Goal: Task Accomplishment & Management: Manage account settings

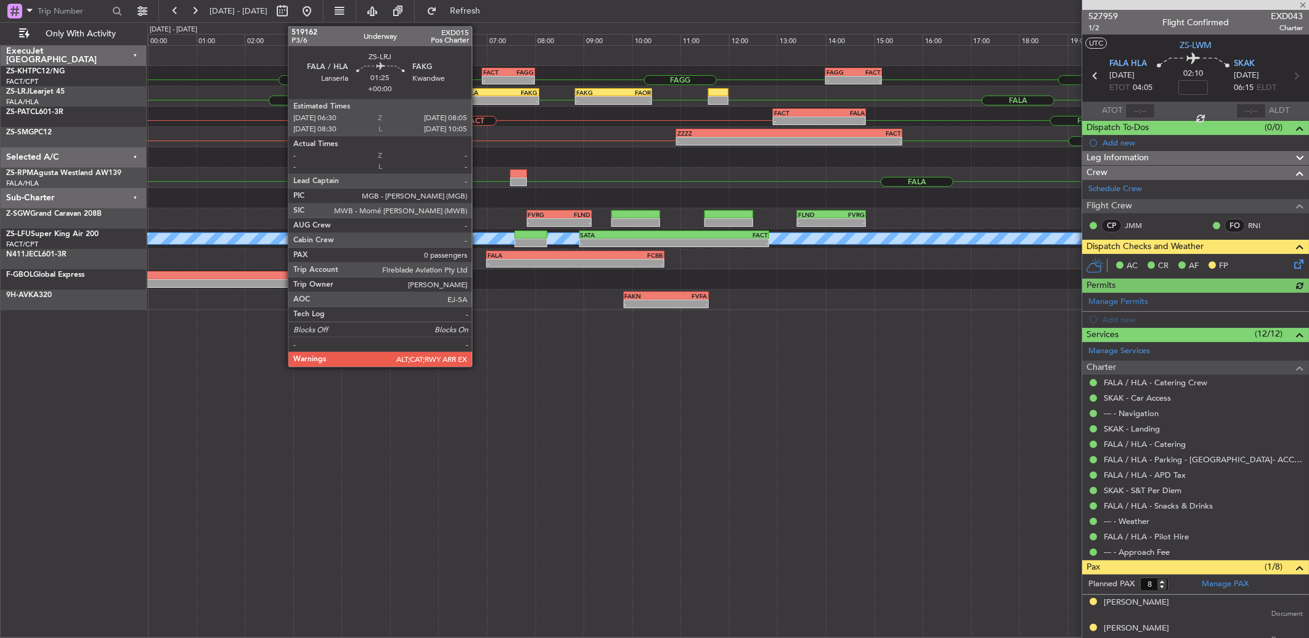
click at [478, 96] on div "06:30 Z" at bounding box center [481, 99] width 37 height 7
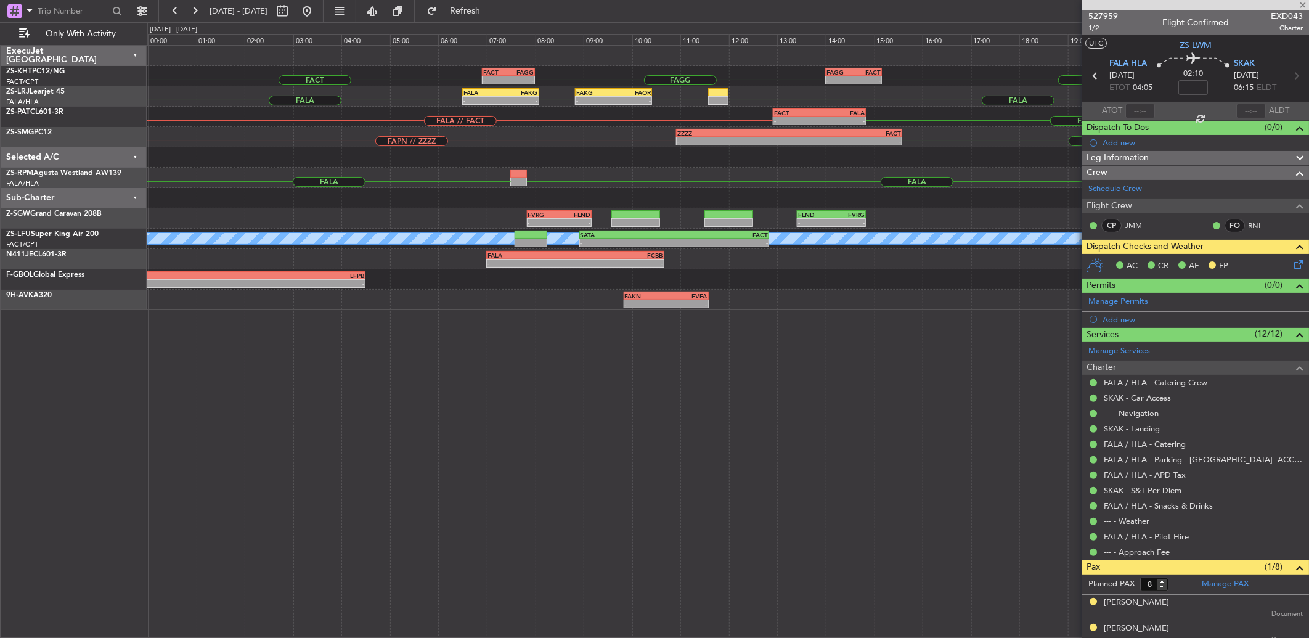
type input "0"
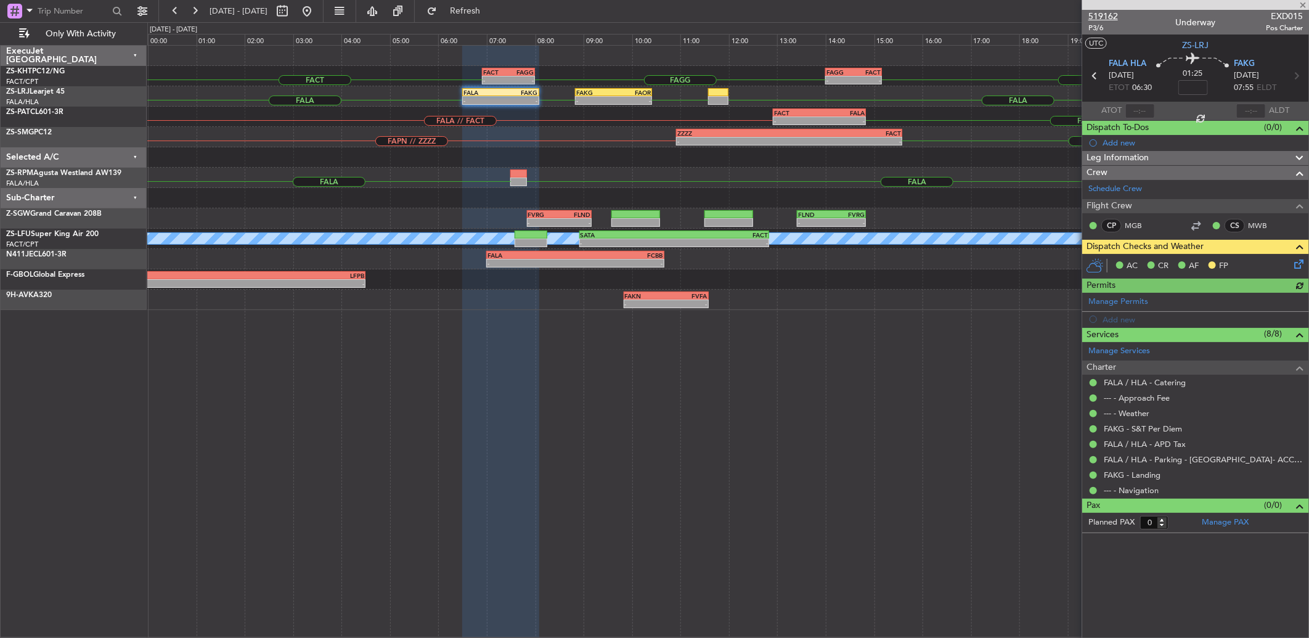
click at [1099, 19] on span "519162" at bounding box center [1103, 16] width 30 height 13
drag, startPoint x: 1299, startPoint y: 2, endPoint x: 1279, endPoint y: 1, distance: 19.8
click at [1301, 2] on span at bounding box center [1302, 5] width 12 height 11
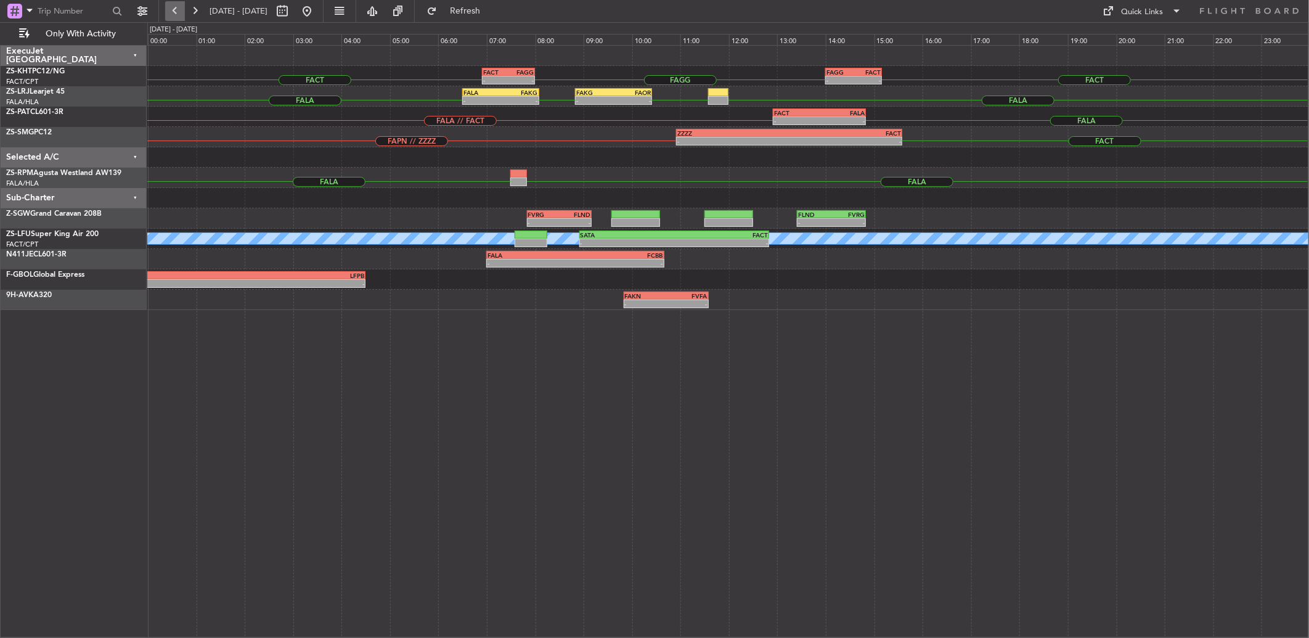
click at [182, 9] on button at bounding box center [175, 11] width 20 height 20
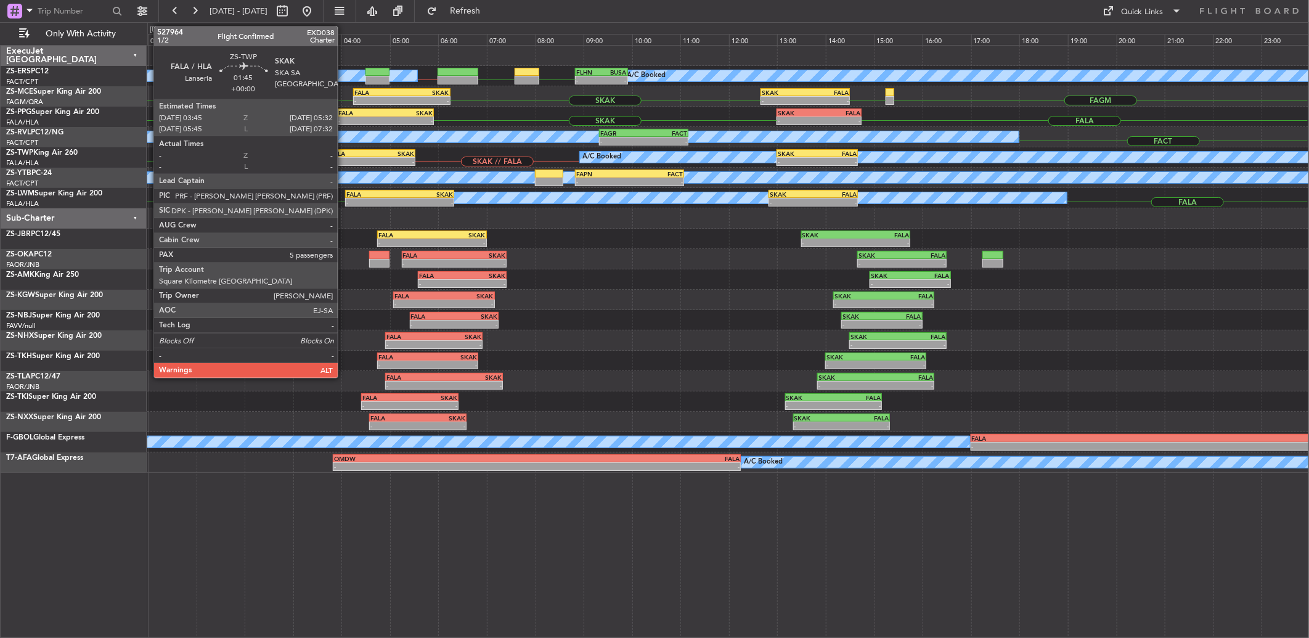
click at [346, 157] on div "- -" at bounding box center [372, 161] width 87 height 9
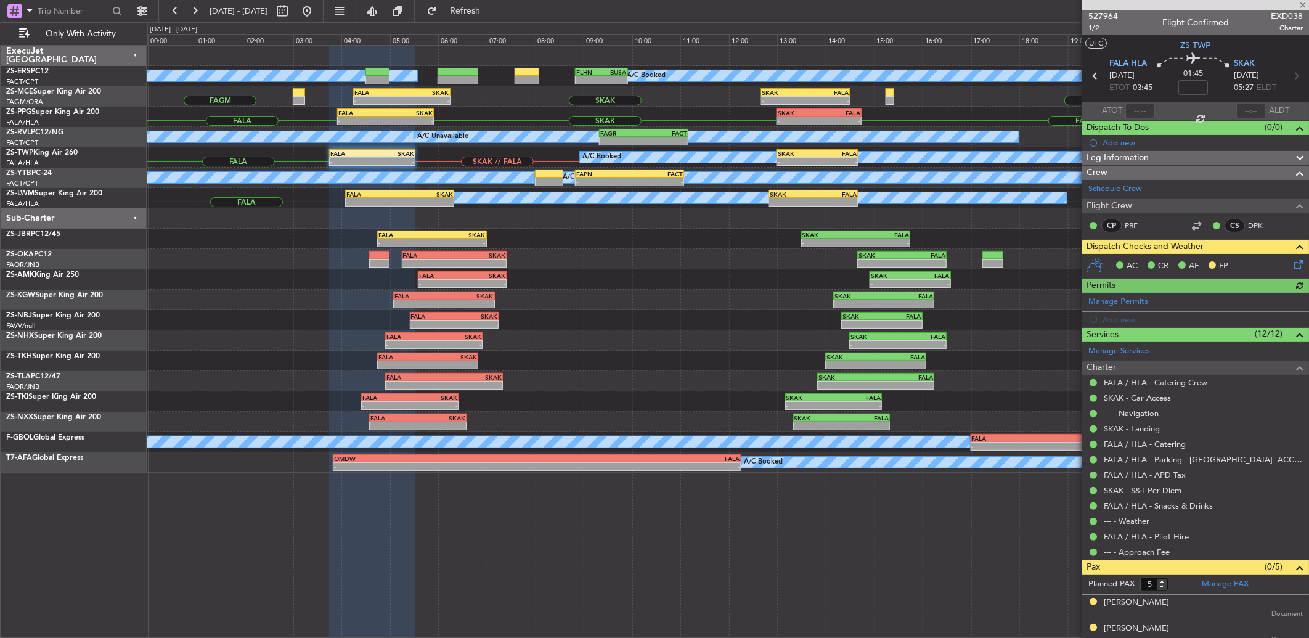
click at [1292, 258] on icon at bounding box center [1297, 262] width 10 height 10
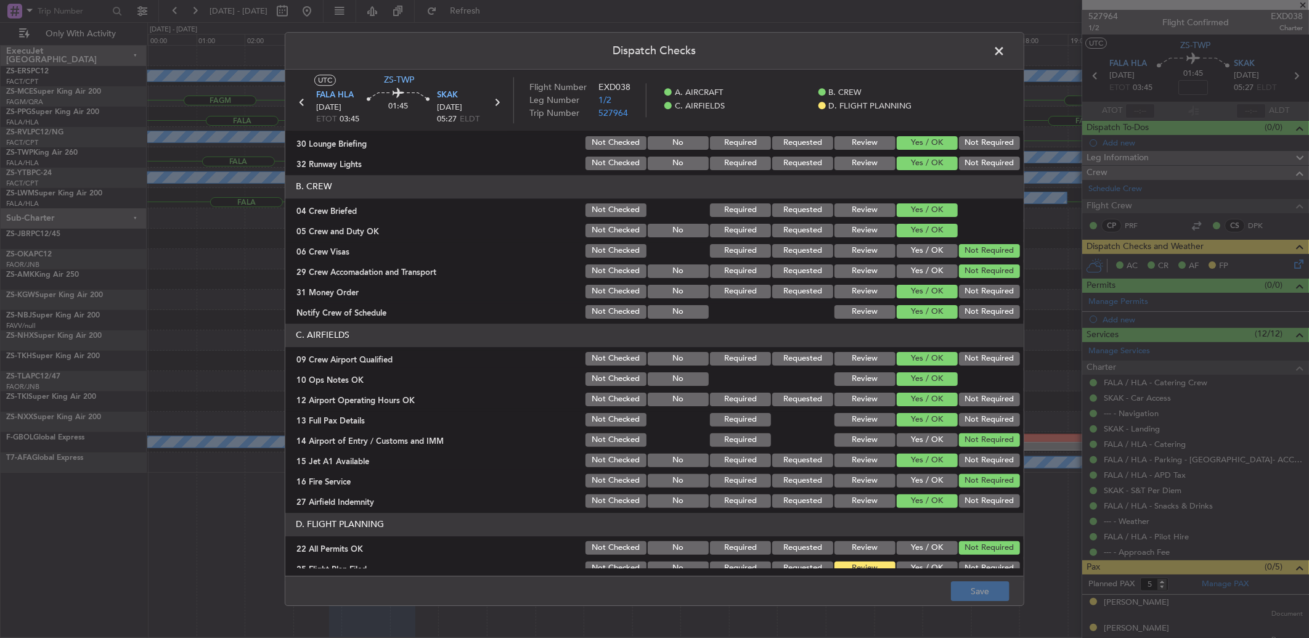
scroll to position [115, 0]
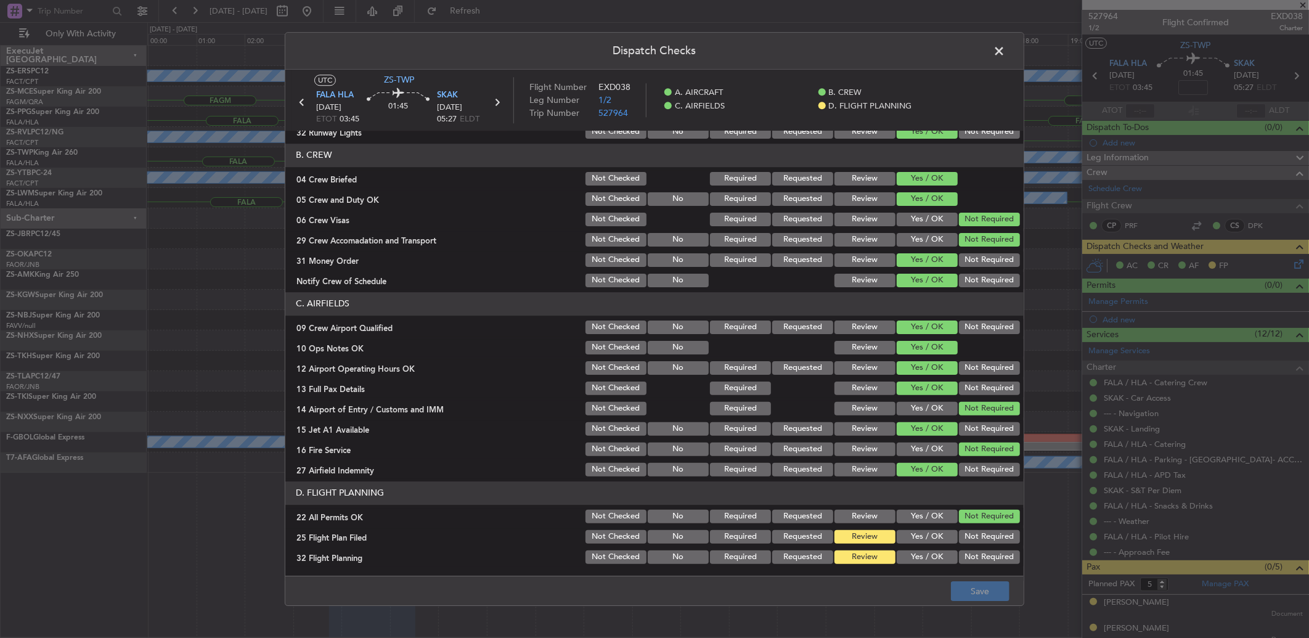
click at [909, 536] on button "Yes / OK" at bounding box center [927, 537] width 61 height 14
click at [921, 558] on button "Yes / OK" at bounding box center [927, 557] width 61 height 14
click at [965, 587] on button "Save" at bounding box center [980, 591] width 59 height 20
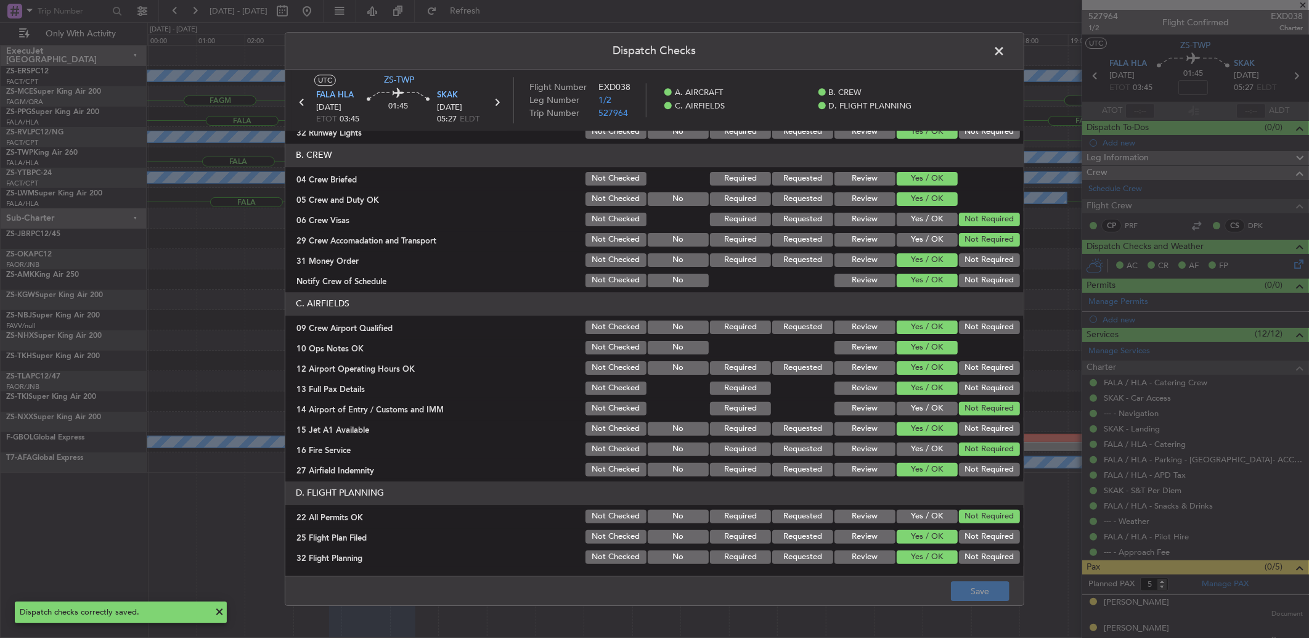
click at [1005, 51] on span at bounding box center [1005, 54] width 0 height 25
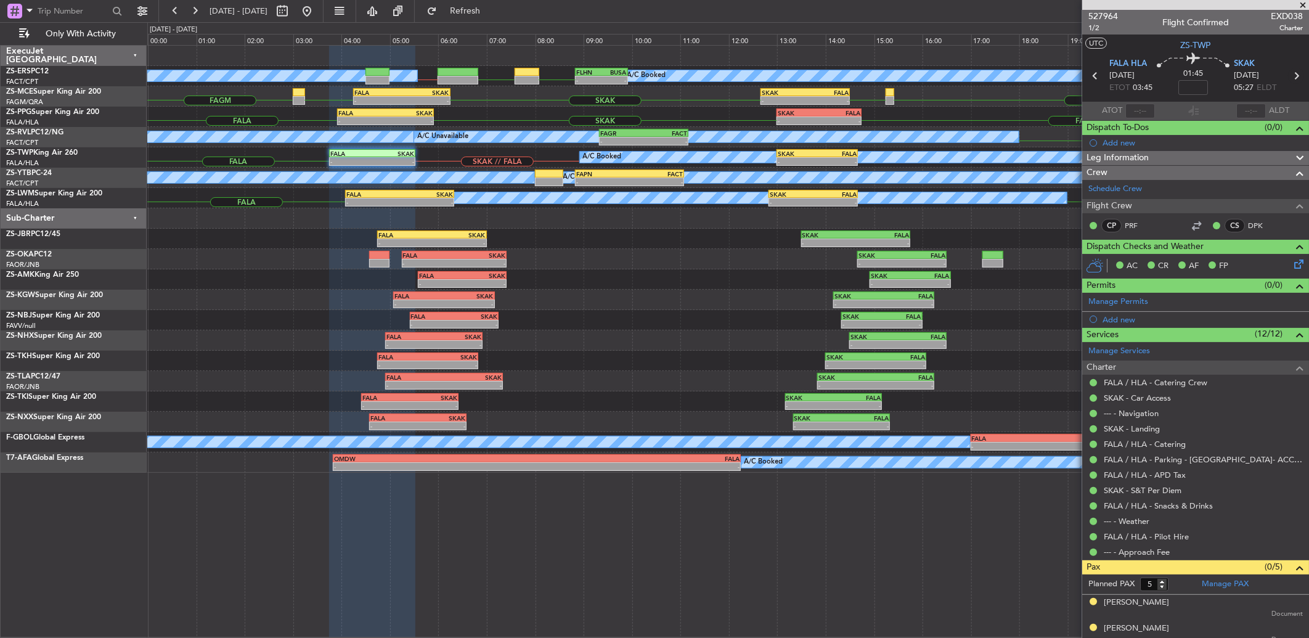
click at [1288, 75] on icon at bounding box center [1296, 76] width 16 height 16
type input "-00:25"
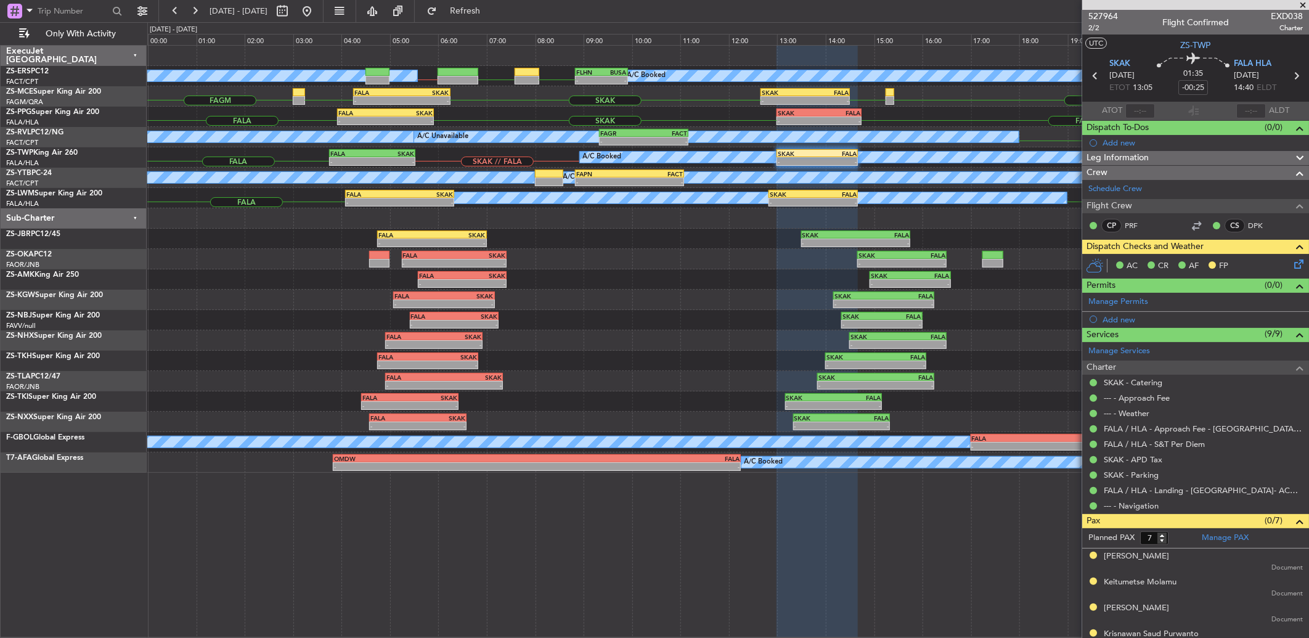
click at [1292, 260] on icon at bounding box center [1297, 262] width 10 height 10
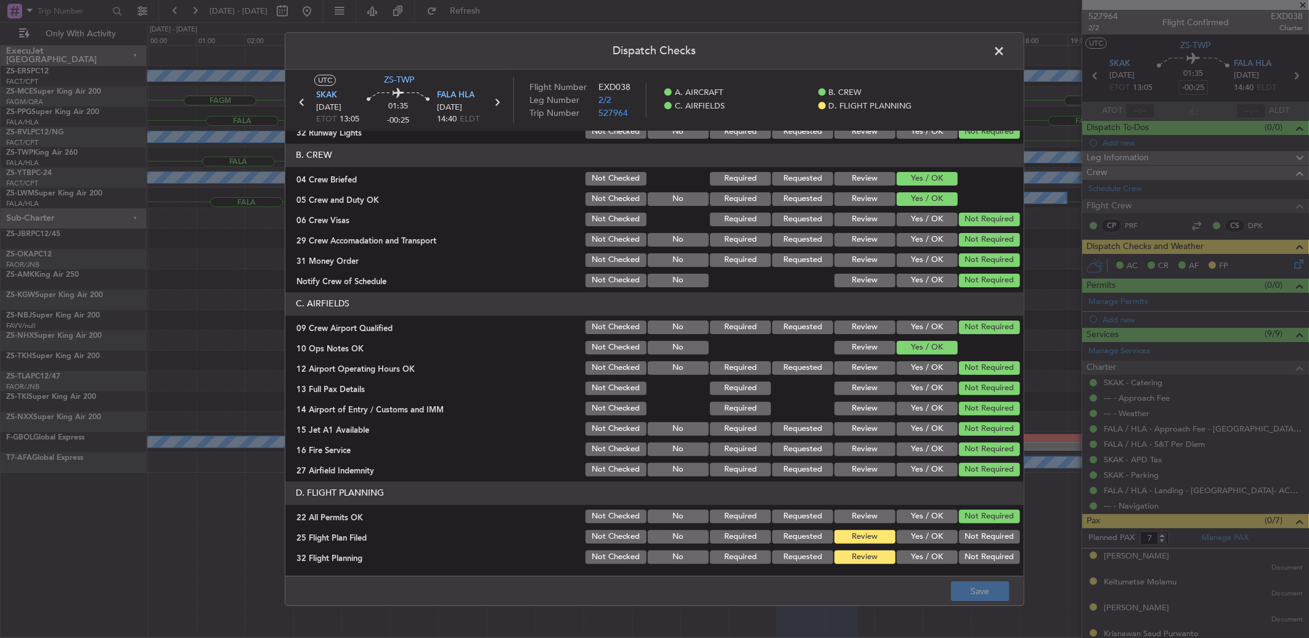
click at [932, 537] on button "Yes / OK" at bounding box center [927, 537] width 61 height 14
drag, startPoint x: 935, startPoint y: 553, endPoint x: 963, endPoint y: 572, distance: 33.7
click at [937, 553] on button "Yes / OK" at bounding box center [927, 557] width 61 height 14
click at [990, 595] on button "Save" at bounding box center [980, 591] width 59 height 20
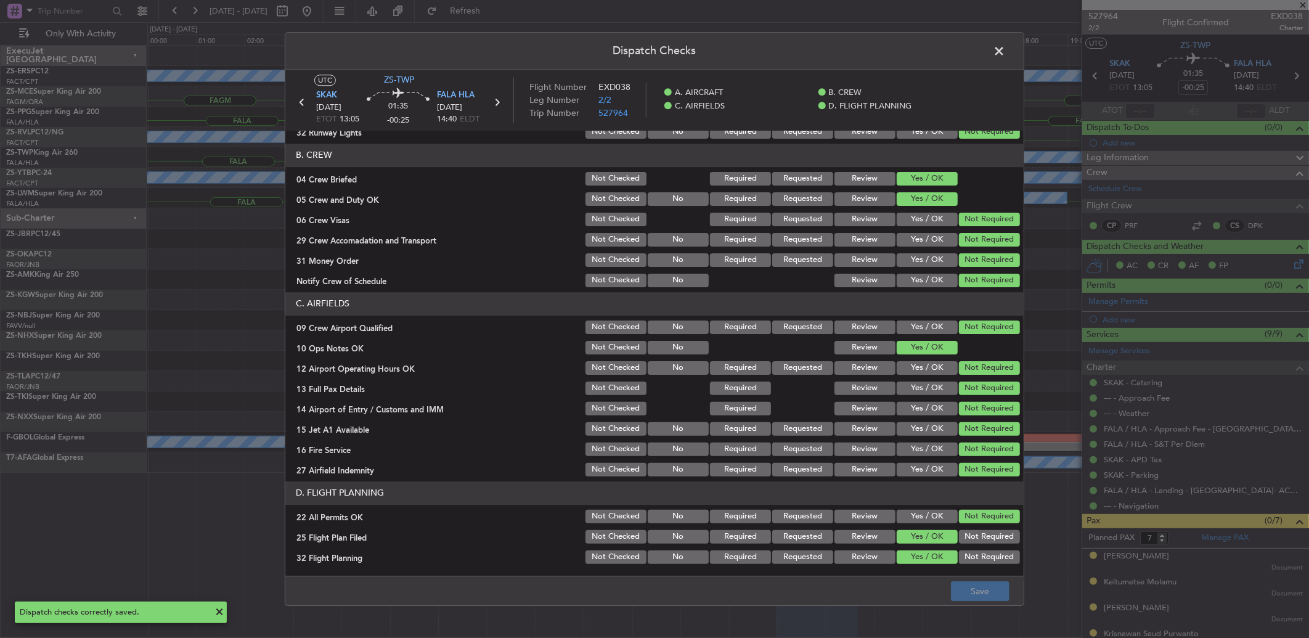
click at [1005, 52] on span at bounding box center [1005, 54] width 0 height 25
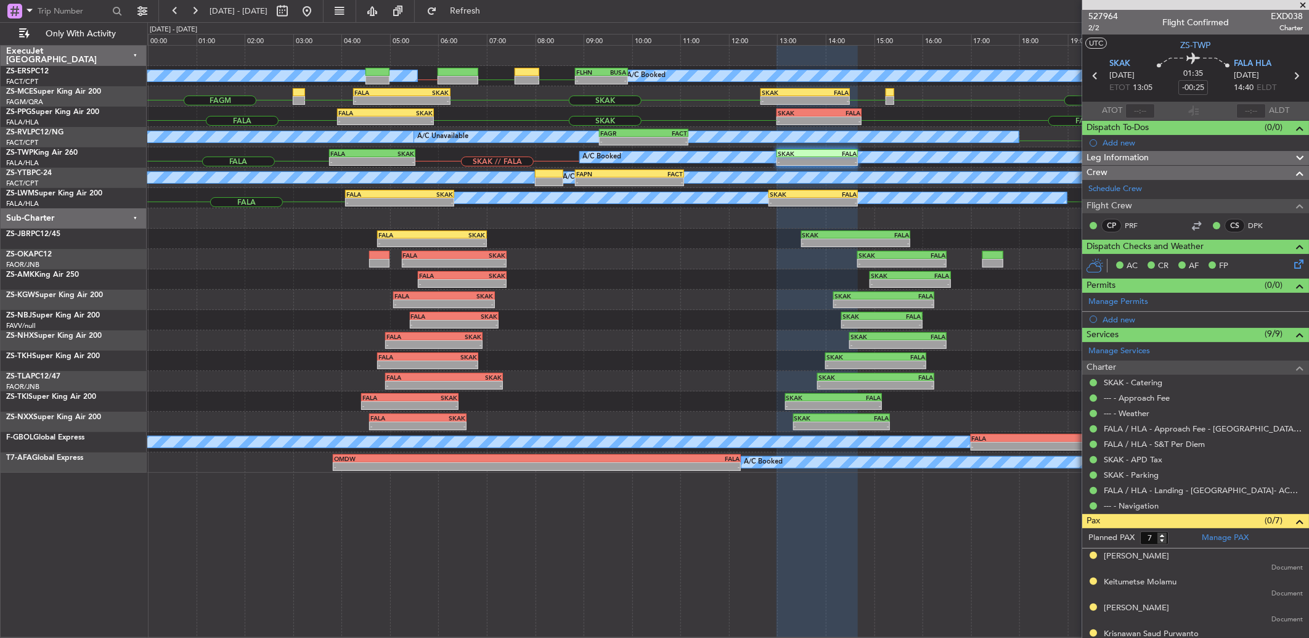
drag, startPoint x: 1303, startPoint y: 4, endPoint x: 1218, endPoint y: 0, distance: 85.1
click at [1303, 4] on span at bounding box center [1302, 5] width 12 height 11
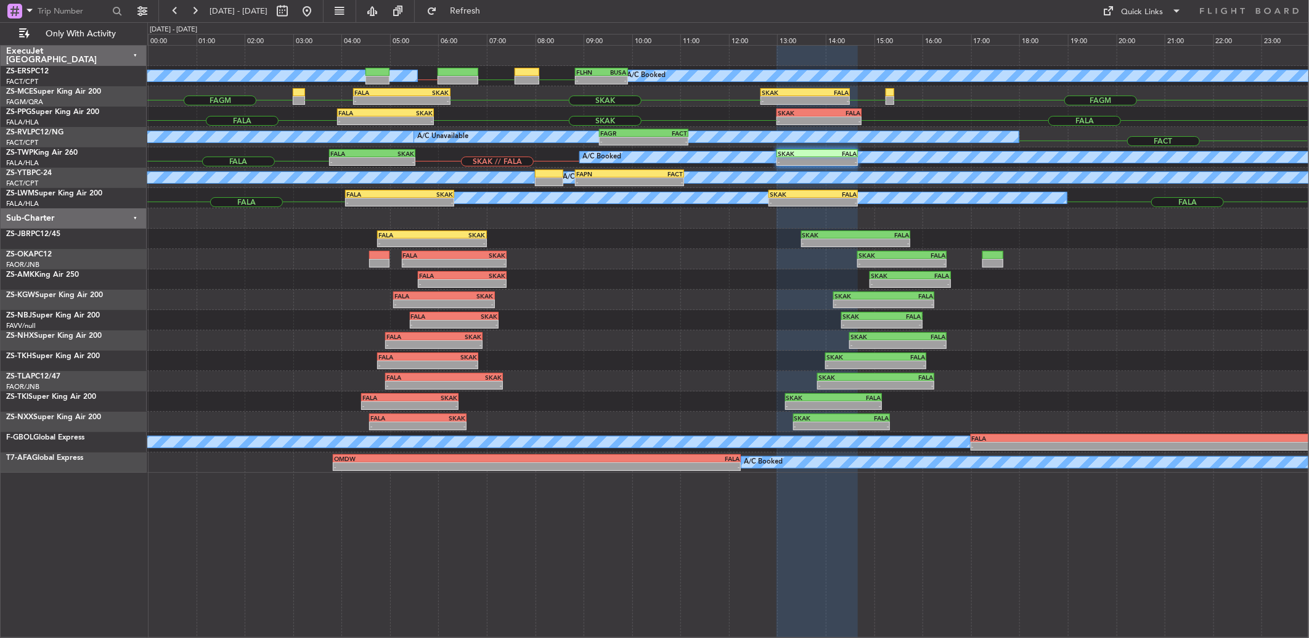
type input "0"
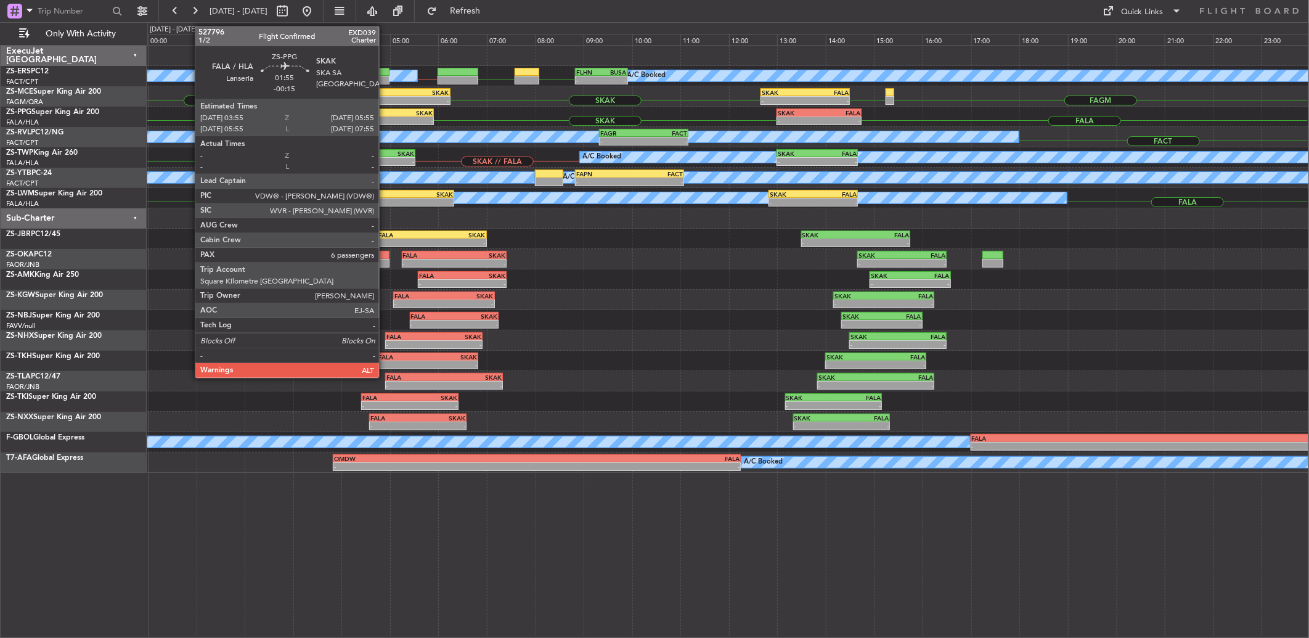
click at [386, 118] on div "-" at bounding box center [409, 120] width 47 height 7
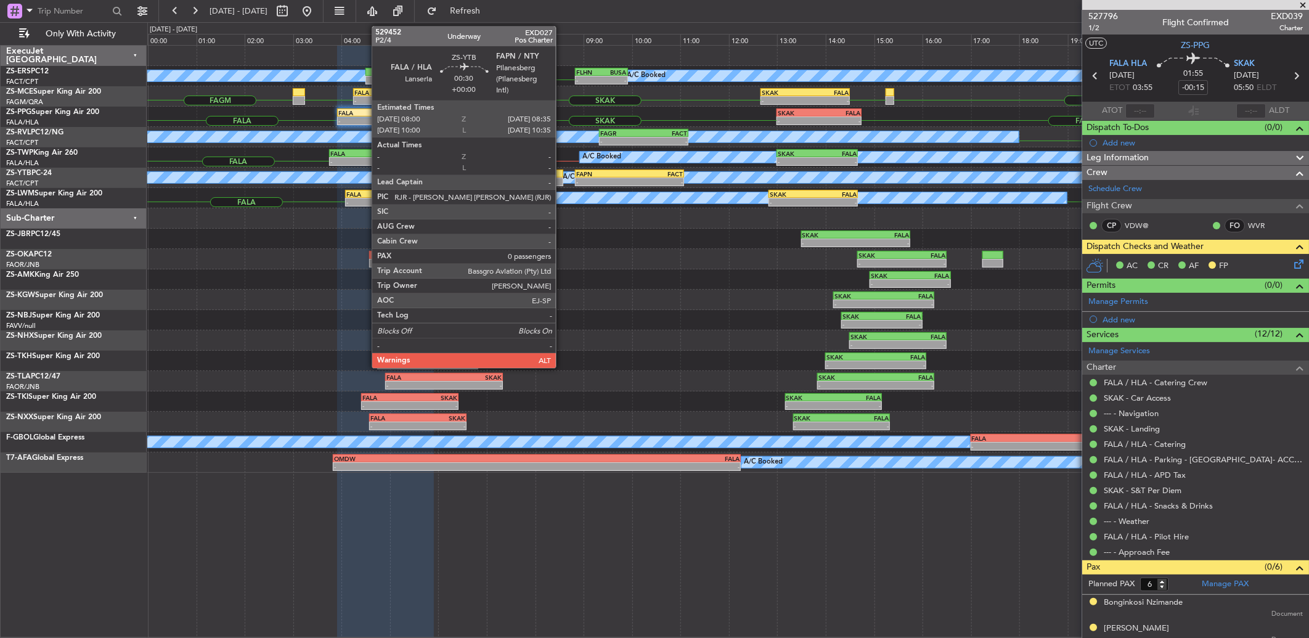
click at [562, 174] on div at bounding box center [549, 173] width 28 height 9
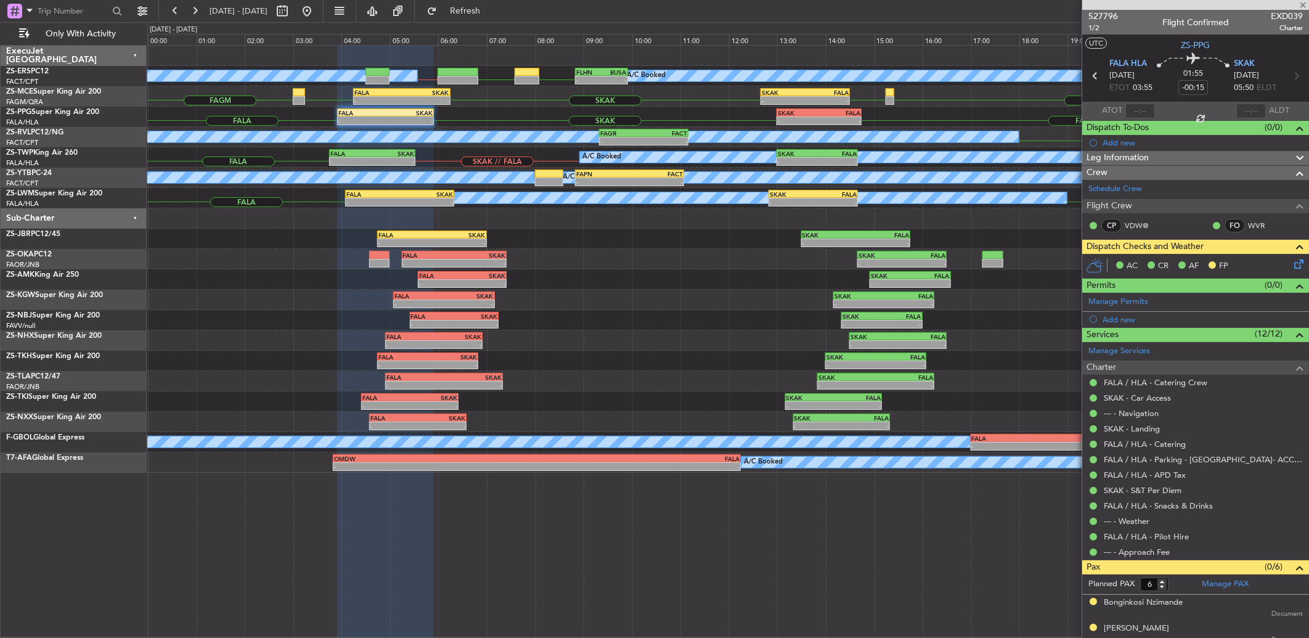
type input "0"
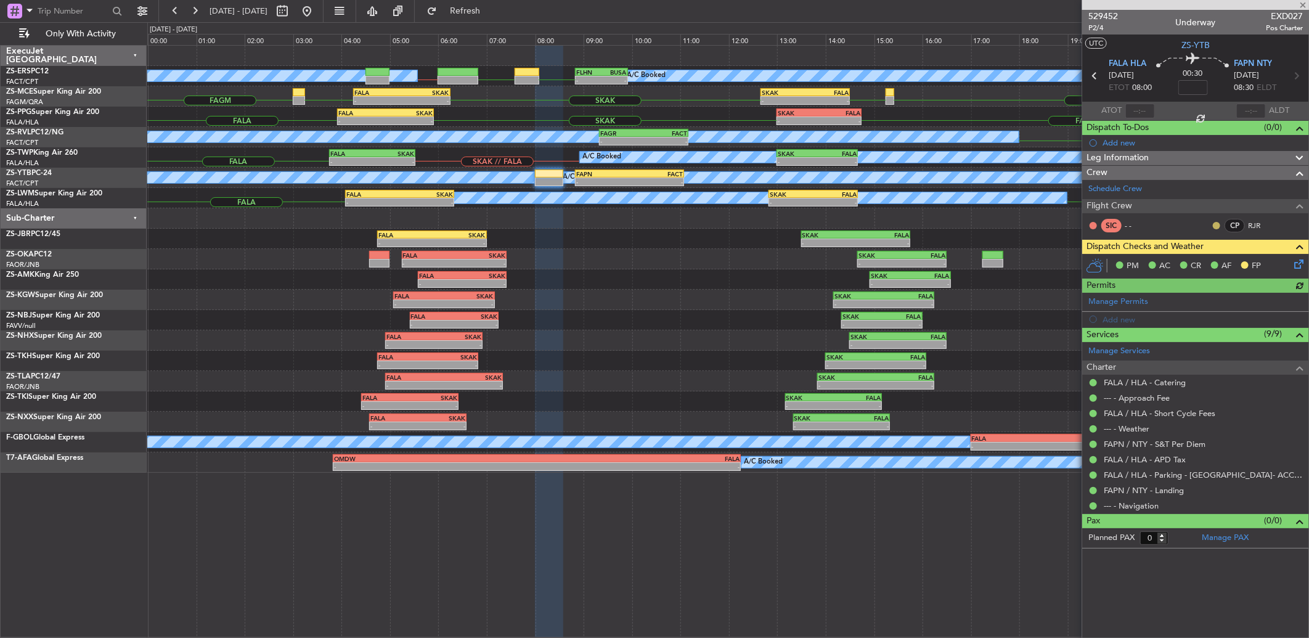
click at [1217, 226] on button at bounding box center [1216, 225] width 7 height 7
click at [1200, 256] on span "Acknowledged" at bounding box center [1219, 261] width 54 height 12
click at [179, 12] on button at bounding box center [175, 11] width 20 height 20
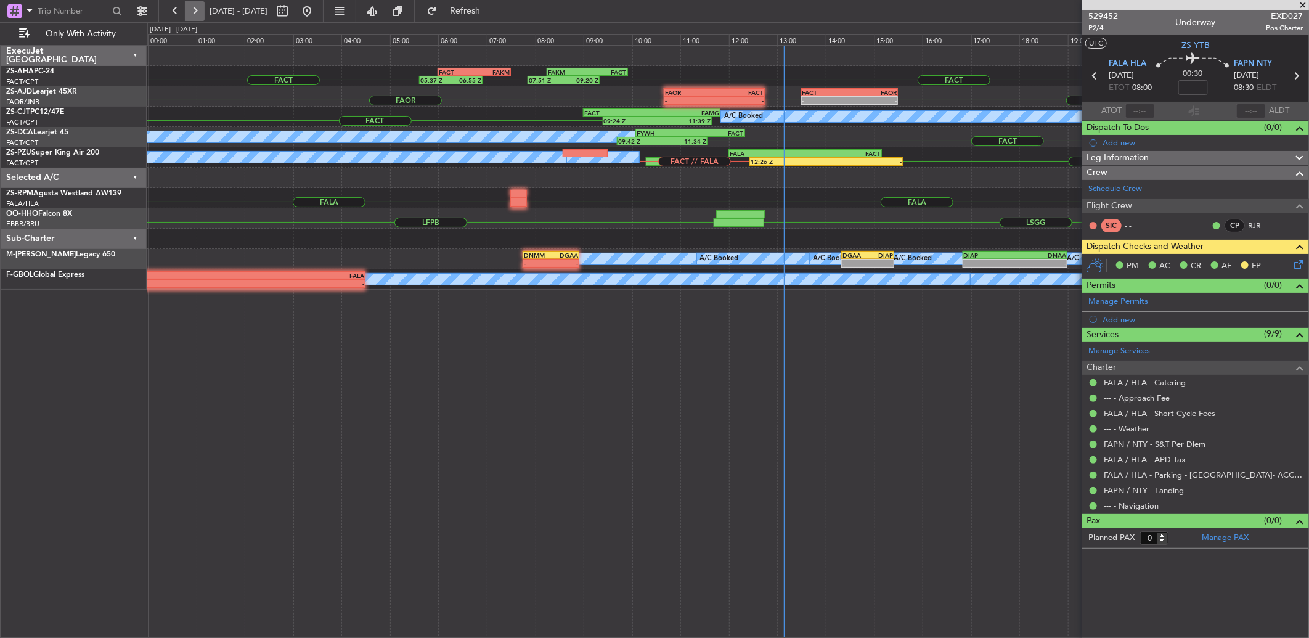
click at [195, 14] on button at bounding box center [195, 11] width 20 height 20
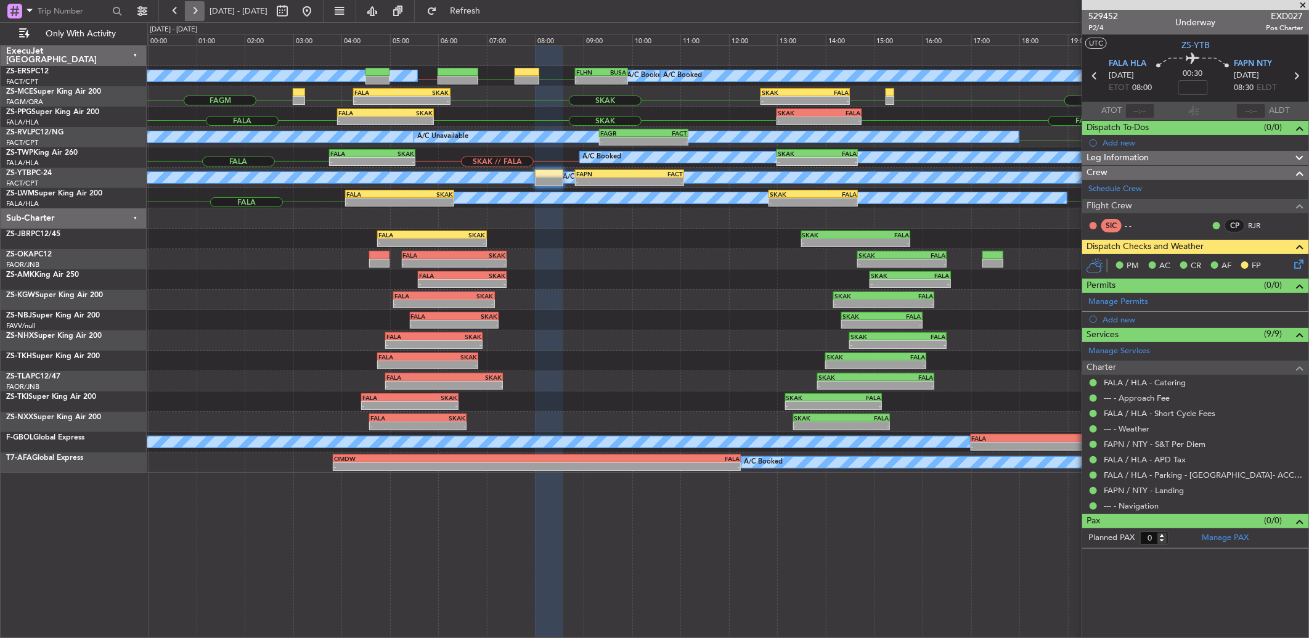
click at [195, 14] on button at bounding box center [195, 11] width 20 height 20
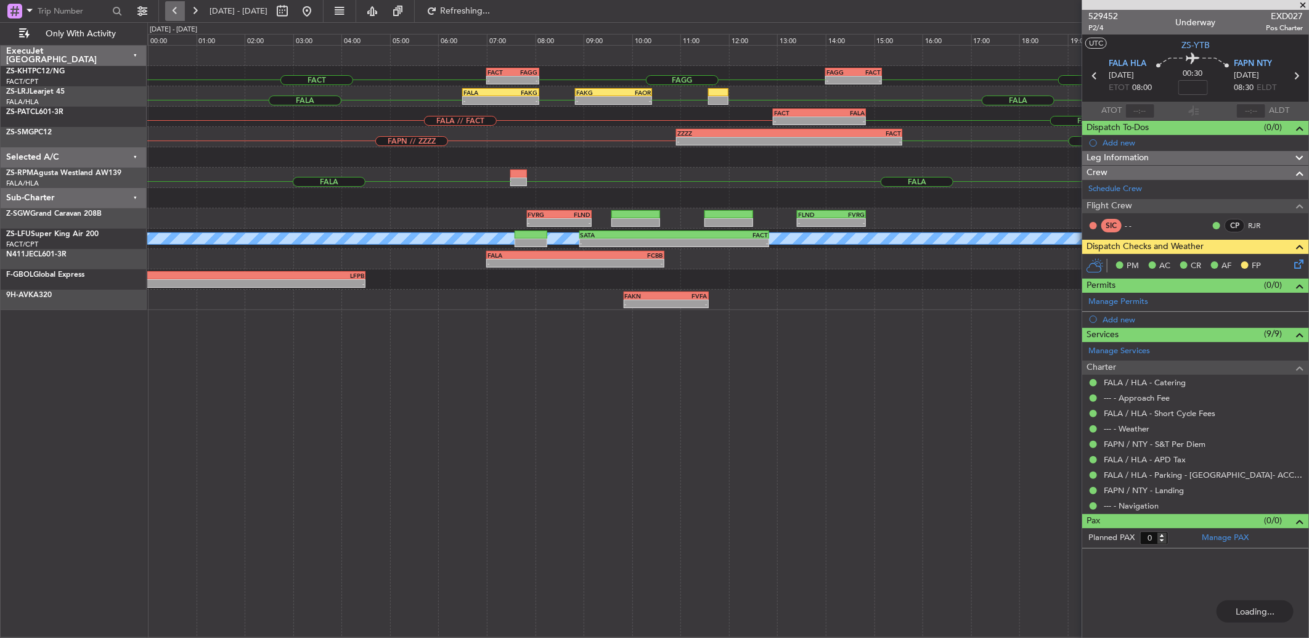
click at [168, 9] on button at bounding box center [175, 11] width 20 height 20
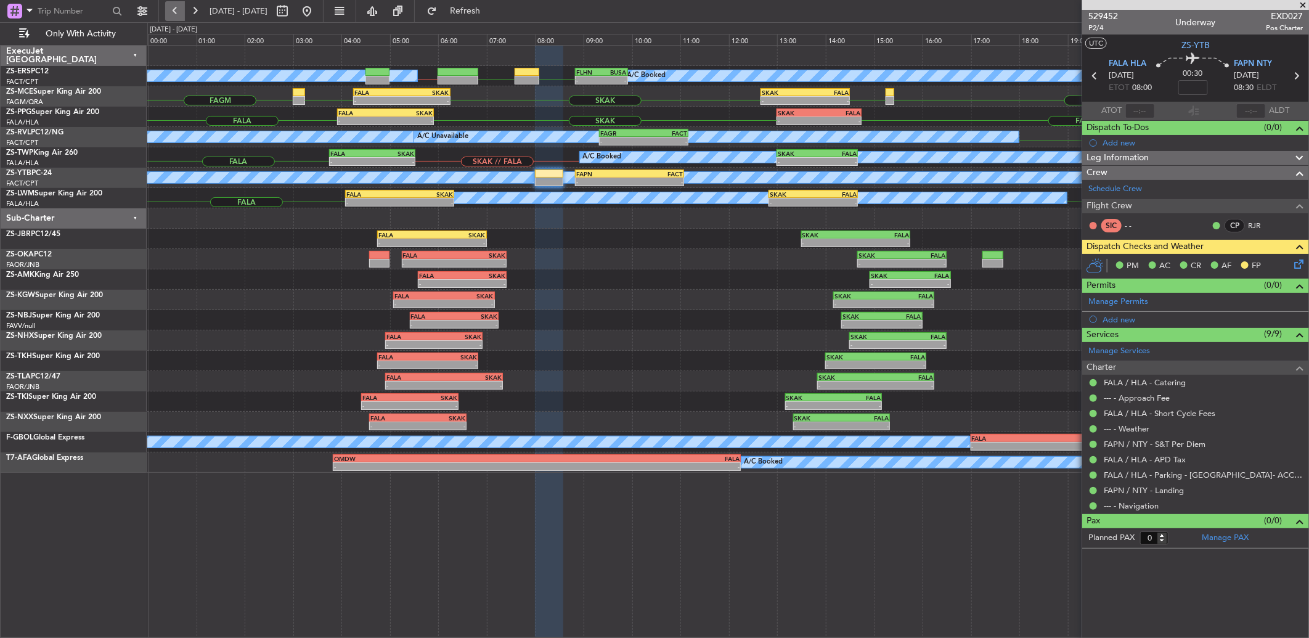
click at [167, 9] on button at bounding box center [175, 11] width 20 height 20
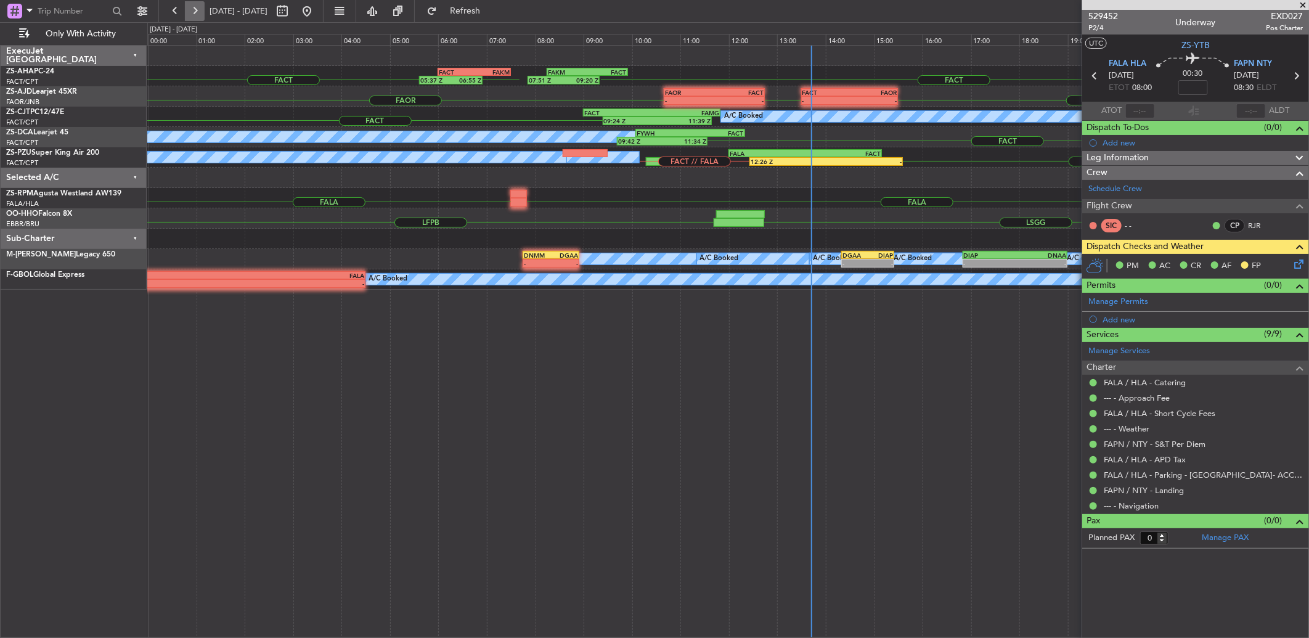
click at [195, 9] on button at bounding box center [195, 11] width 20 height 20
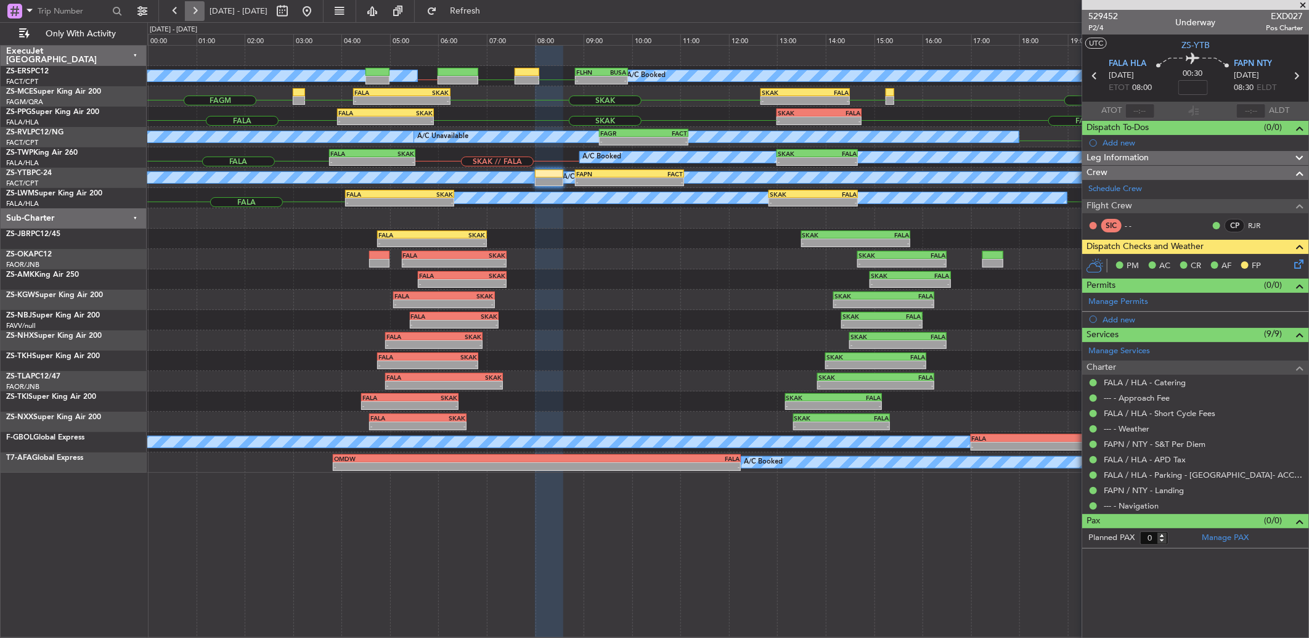
click at [198, 8] on button at bounding box center [195, 11] width 20 height 20
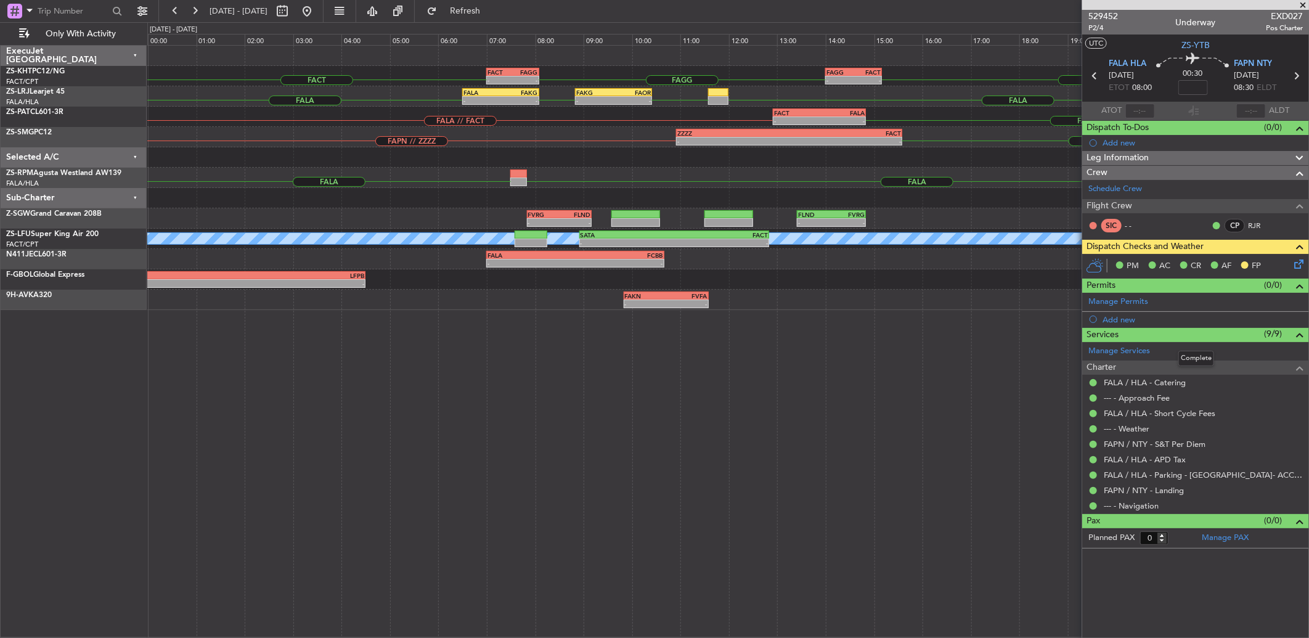
click at [164, 8] on fb-range-datepicker "[DATE] - [DATE]" at bounding box center [240, 11] width 165 height 22
click at [170, 8] on button at bounding box center [175, 11] width 20 height 20
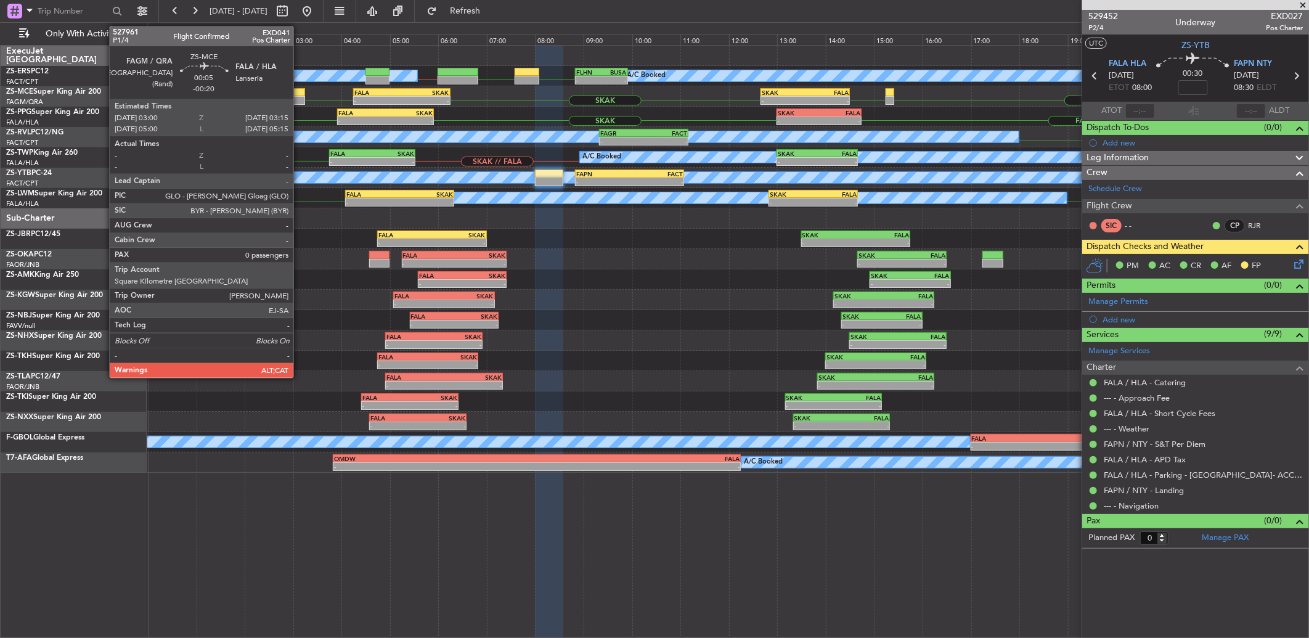
click at [299, 89] on div at bounding box center [299, 92] width 12 height 9
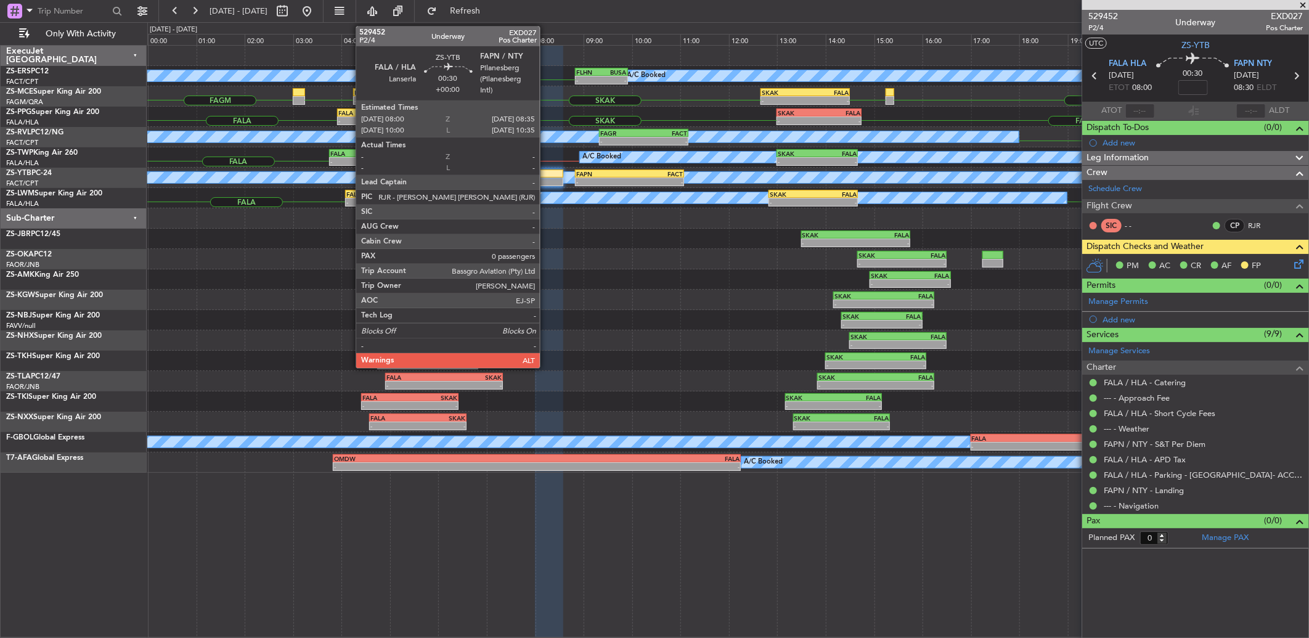
click at [546, 179] on div at bounding box center [549, 181] width 28 height 9
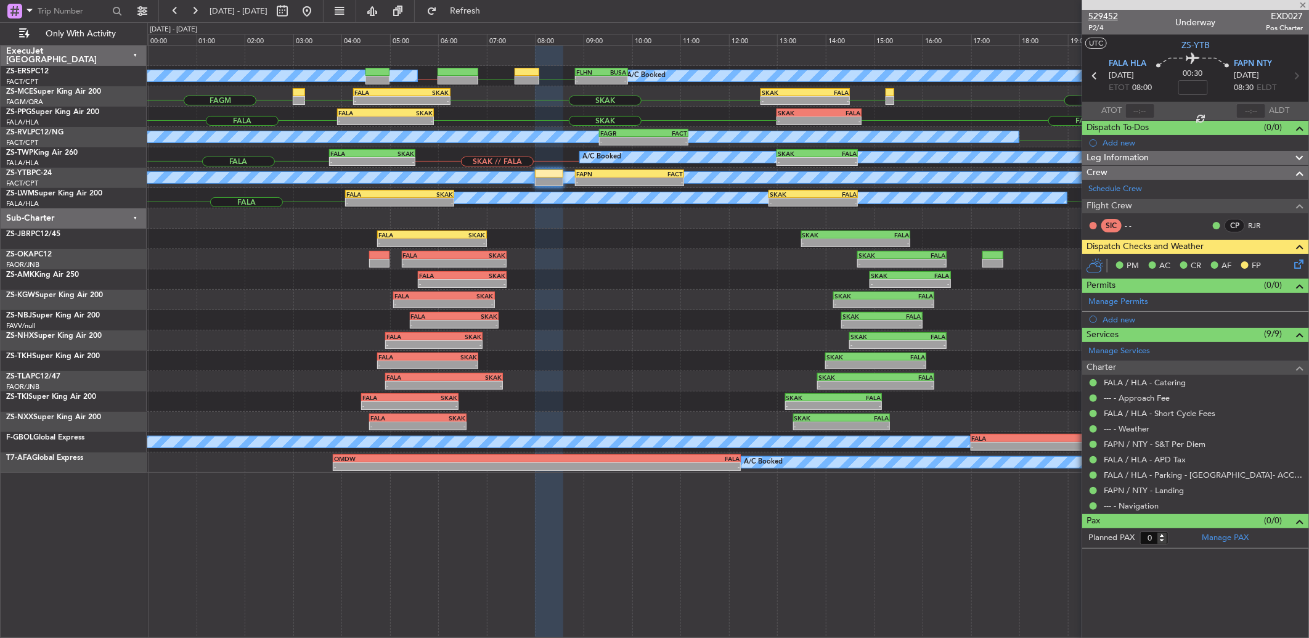
click at [1098, 17] on span "529452" at bounding box center [1103, 16] width 30 height 13
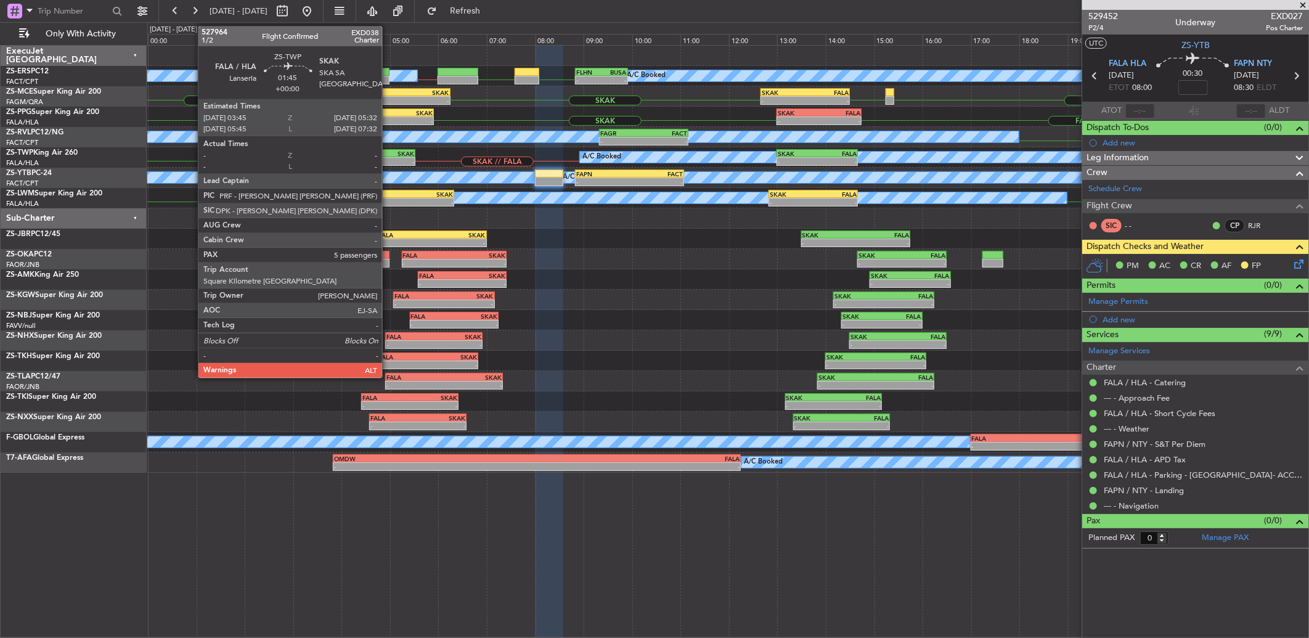
click at [388, 158] on div "-" at bounding box center [393, 161] width 42 height 7
click at [399, 91] on div "FALA" at bounding box center [377, 92] width 47 height 7
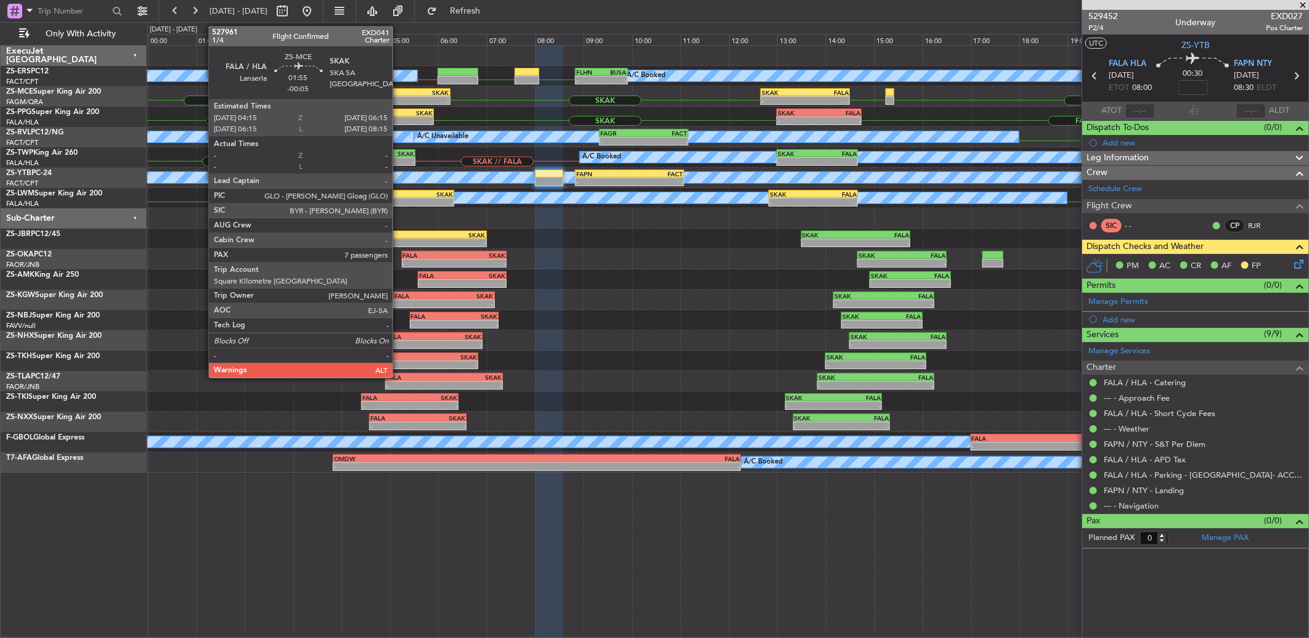
click at [399, 91] on div "FALA" at bounding box center [377, 92] width 47 height 7
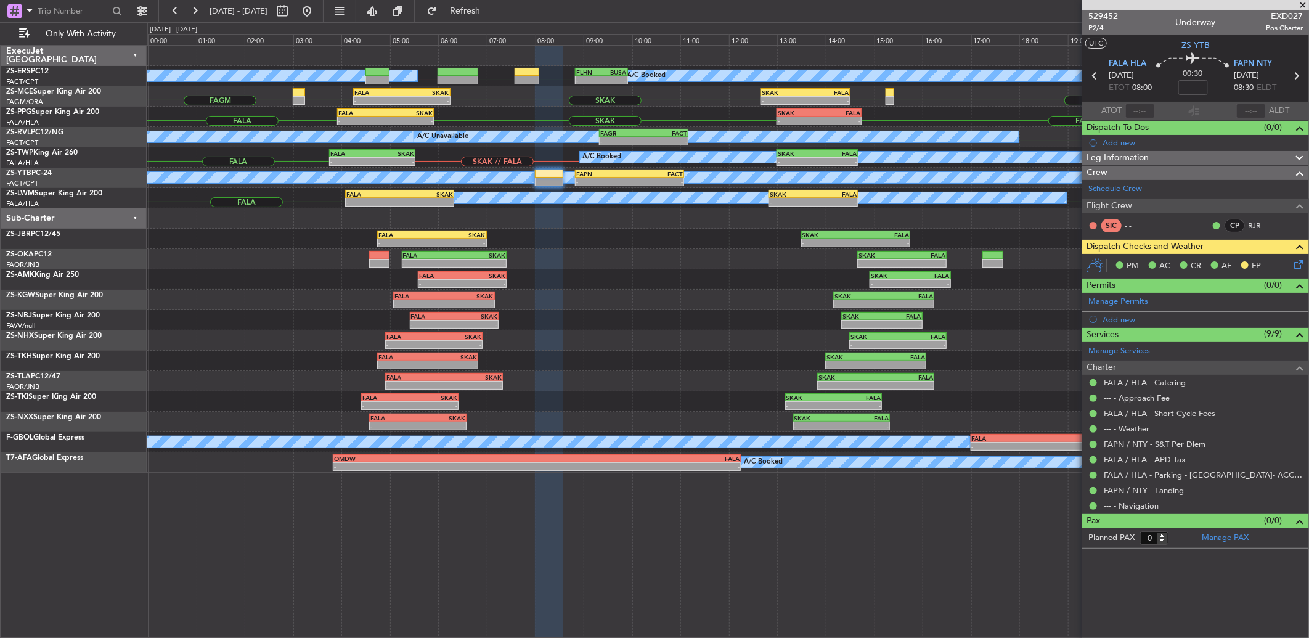
click at [1298, 5] on span at bounding box center [1302, 5] width 12 height 11
